Goal: Information Seeking & Learning: Learn about a topic

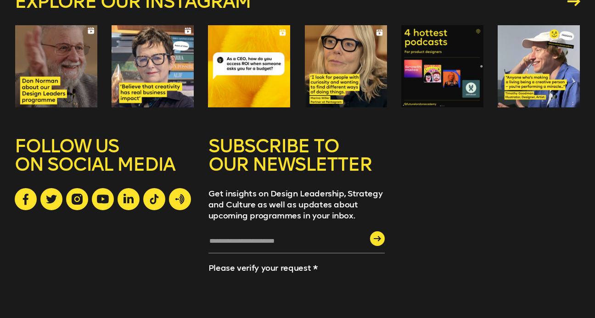
scroll to position [2497, 0]
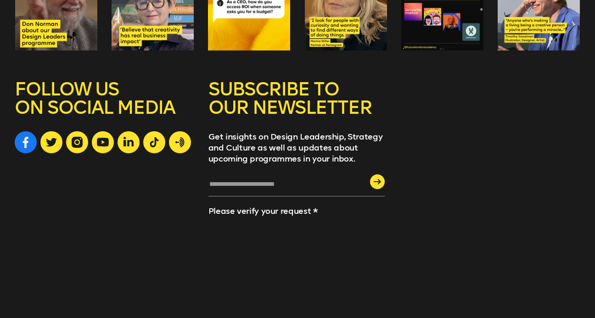
click at [24, 136] on icon at bounding box center [26, 142] width 6 height 12
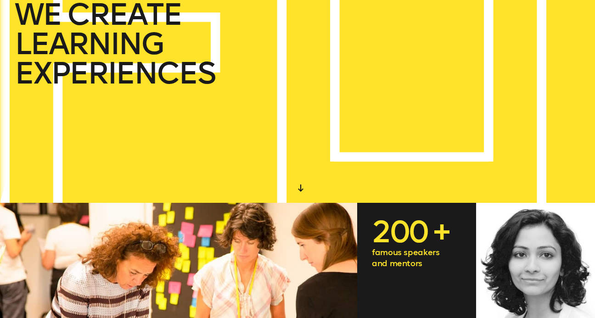
scroll to position [0, 0]
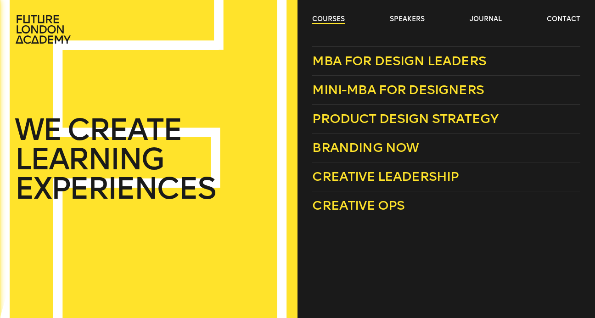
click at [328, 21] on link "courses" at bounding box center [328, 19] width 33 height 9
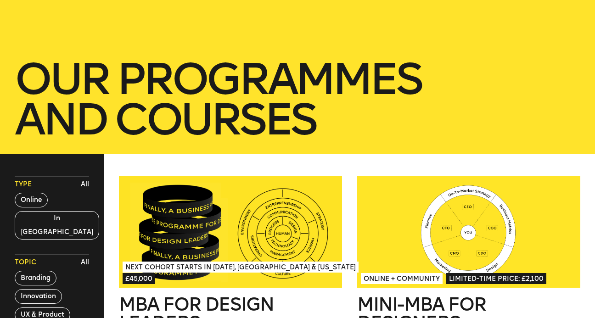
scroll to position [195, 0]
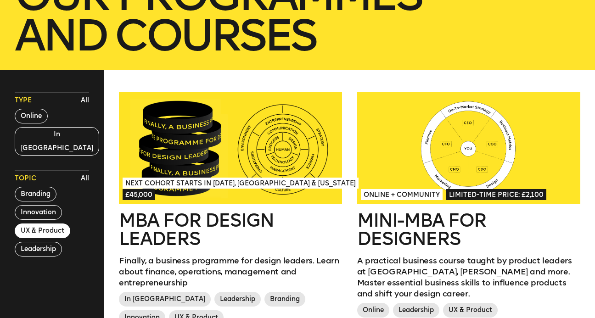
click at [48, 223] on button "UX & Product" at bounding box center [43, 230] width 56 height 15
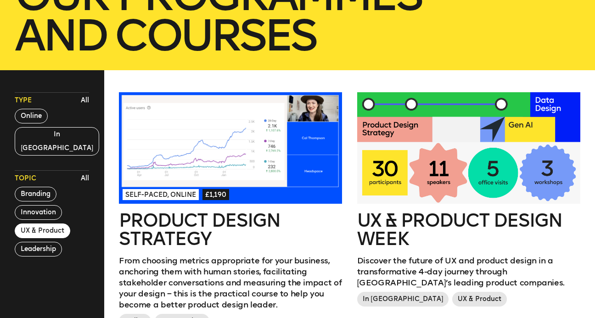
scroll to position [0, 0]
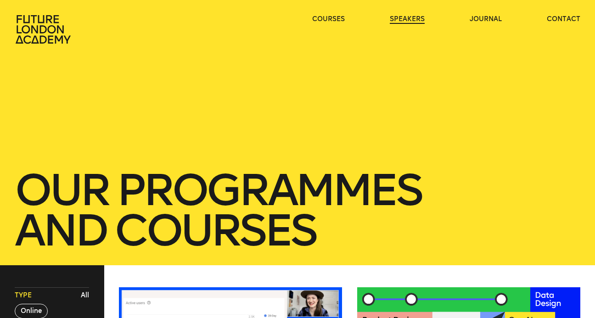
click at [417, 18] on link "speakers" at bounding box center [407, 19] width 35 height 9
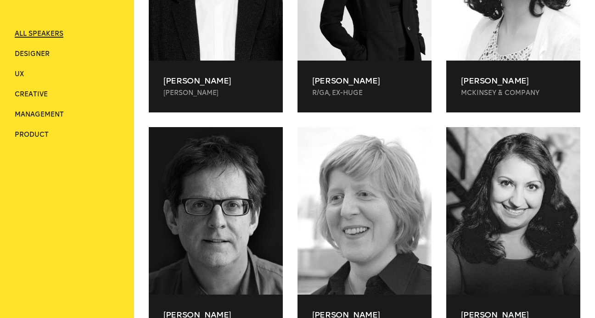
scroll to position [434, 0]
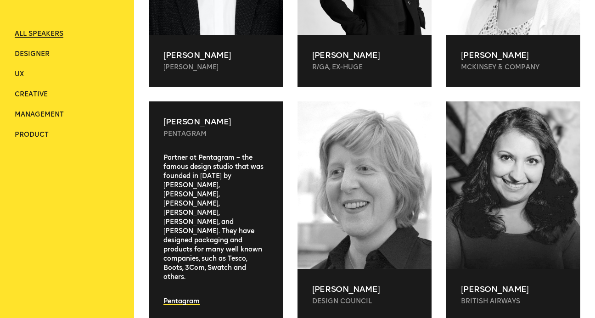
click at [199, 146] on div "[PERSON_NAME] Pentagram Partner at [GEOGRAPHIC_DATA] – the famous design studio…" at bounding box center [216, 210] width 134 height 219
click at [199, 146] on div "[PERSON_NAME] Pentagram" at bounding box center [216, 127] width 134 height 52
click at [199, 195] on div "Partner at Pentagram – the famous design studio that was founded in [DATE] by […" at bounding box center [216, 224] width 134 height 142
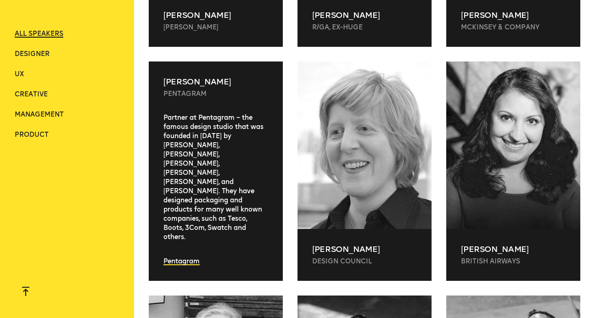
scroll to position [518, 0]
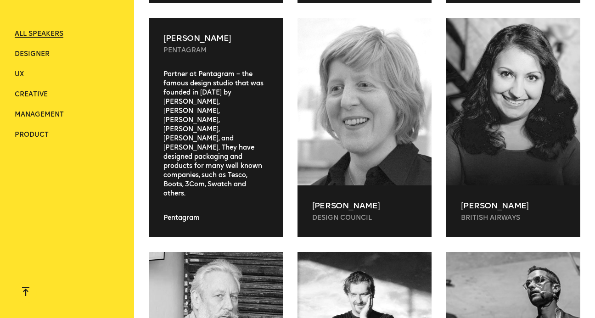
click at [181, 220] on link "Pentagram" at bounding box center [181, 218] width 36 height 8
